Goal: Information Seeking & Learning: Learn about a topic

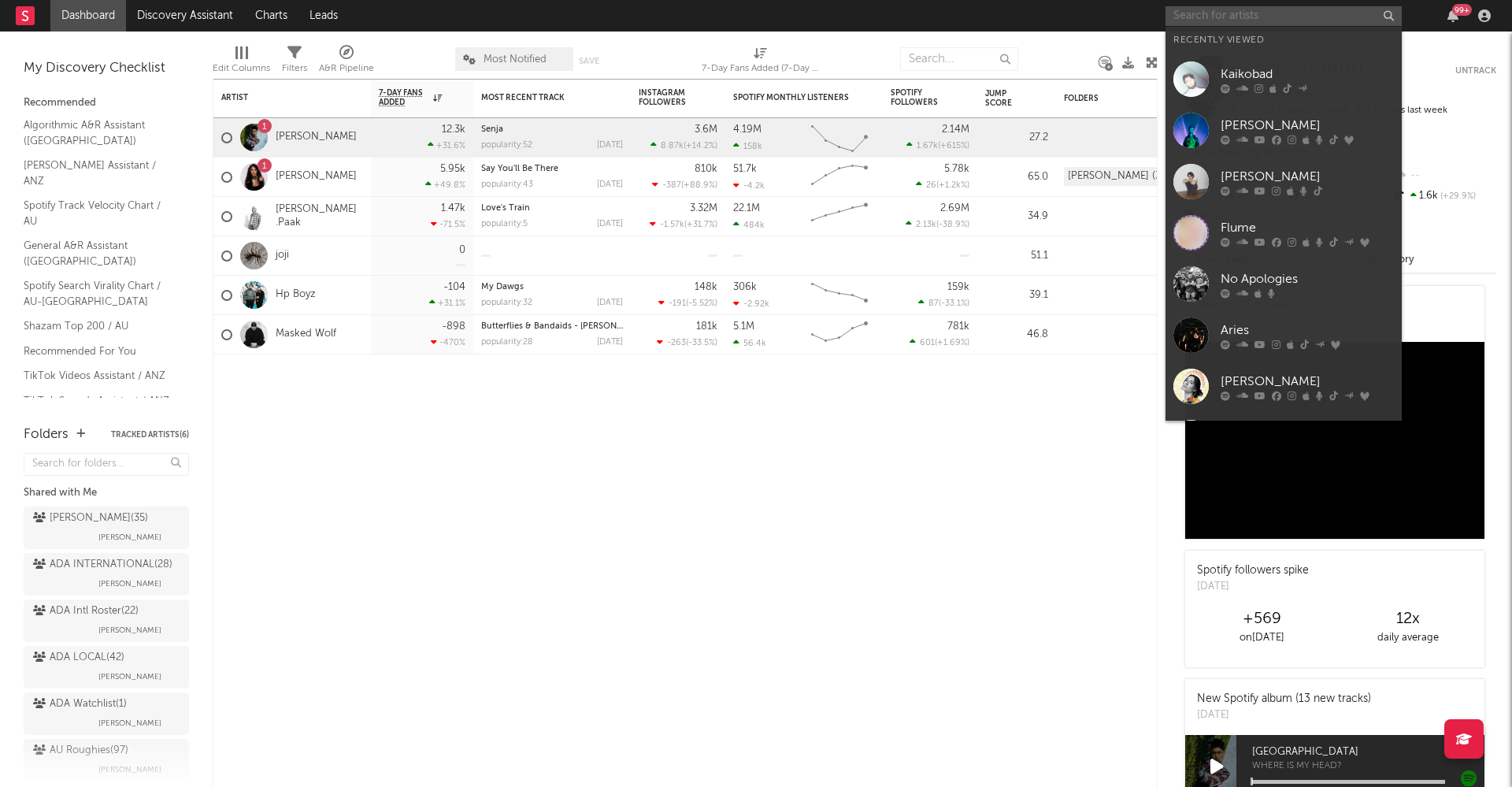
click at [1236, 16] on input "text" at bounding box center [1283, 16] width 236 height 20
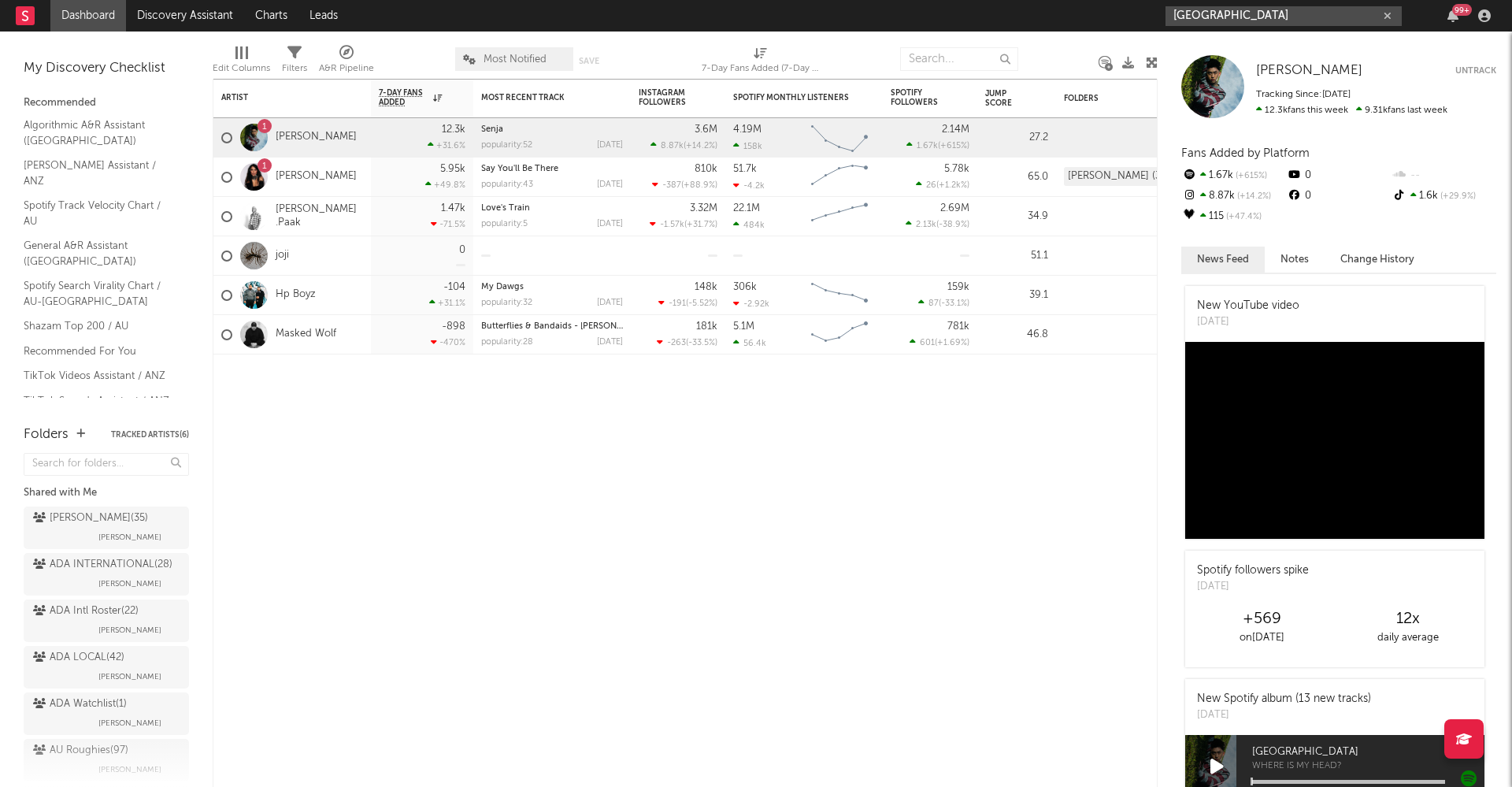
click at [1325, 19] on input "[GEOGRAPHIC_DATA]" at bounding box center [1283, 16] width 236 height 20
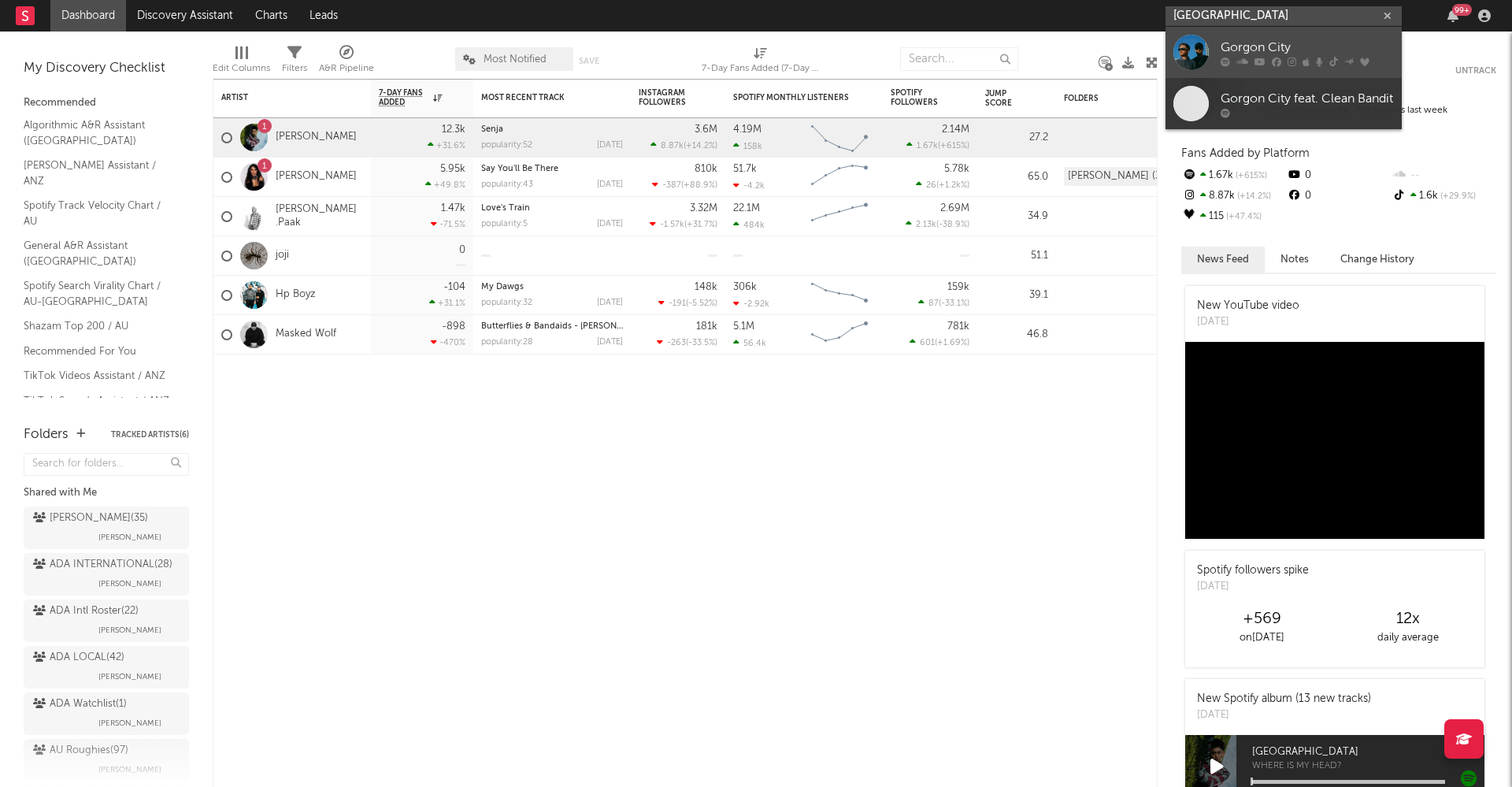
type input "[GEOGRAPHIC_DATA]"
click at [1330, 38] on div "Gorgon City" at bounding box center [1308, 47] width 173 height 19
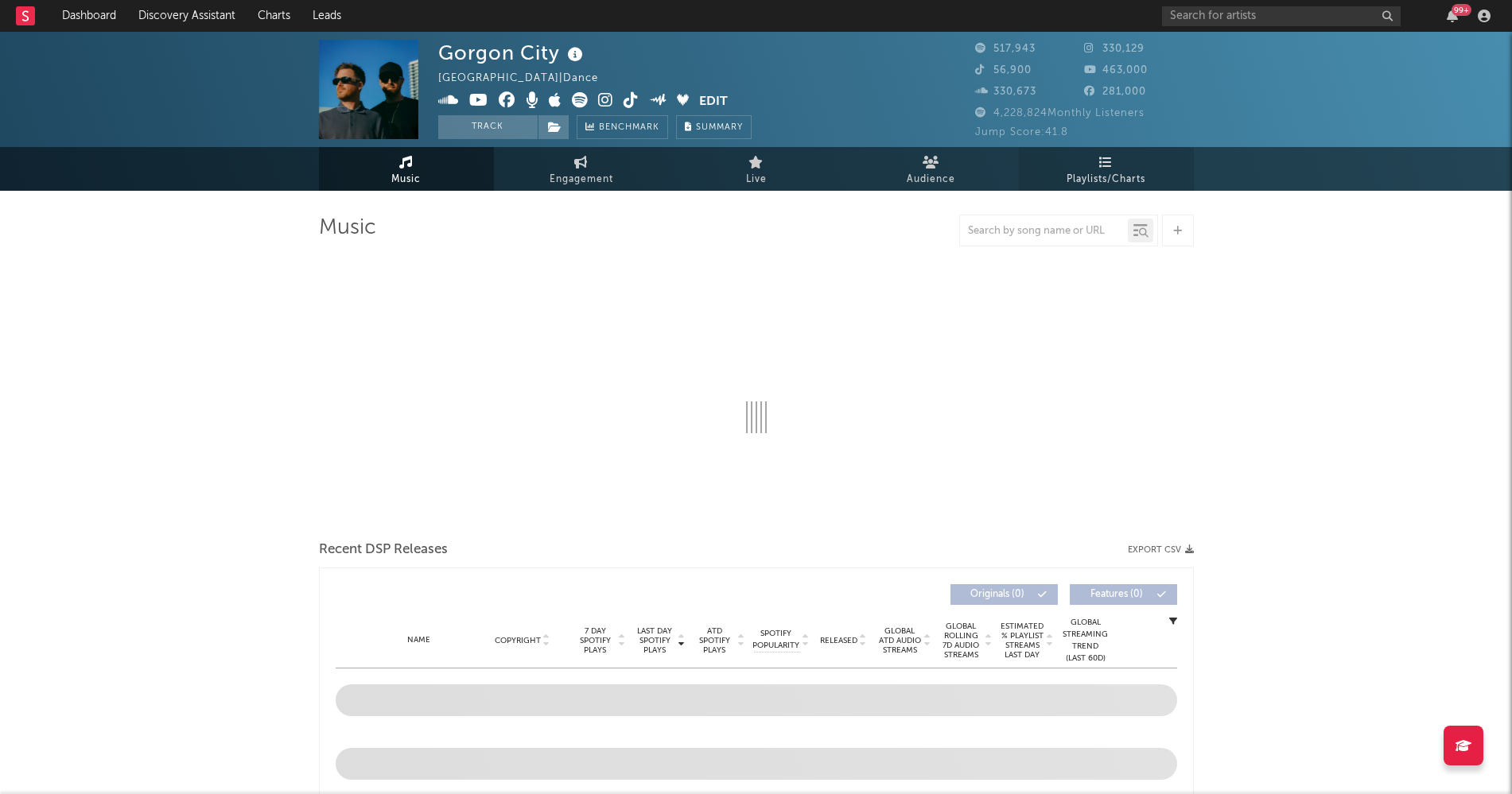
click at [1126, 171] on span "Playlists/Charts" at bounding box center [1106, 179] width 78 height 19
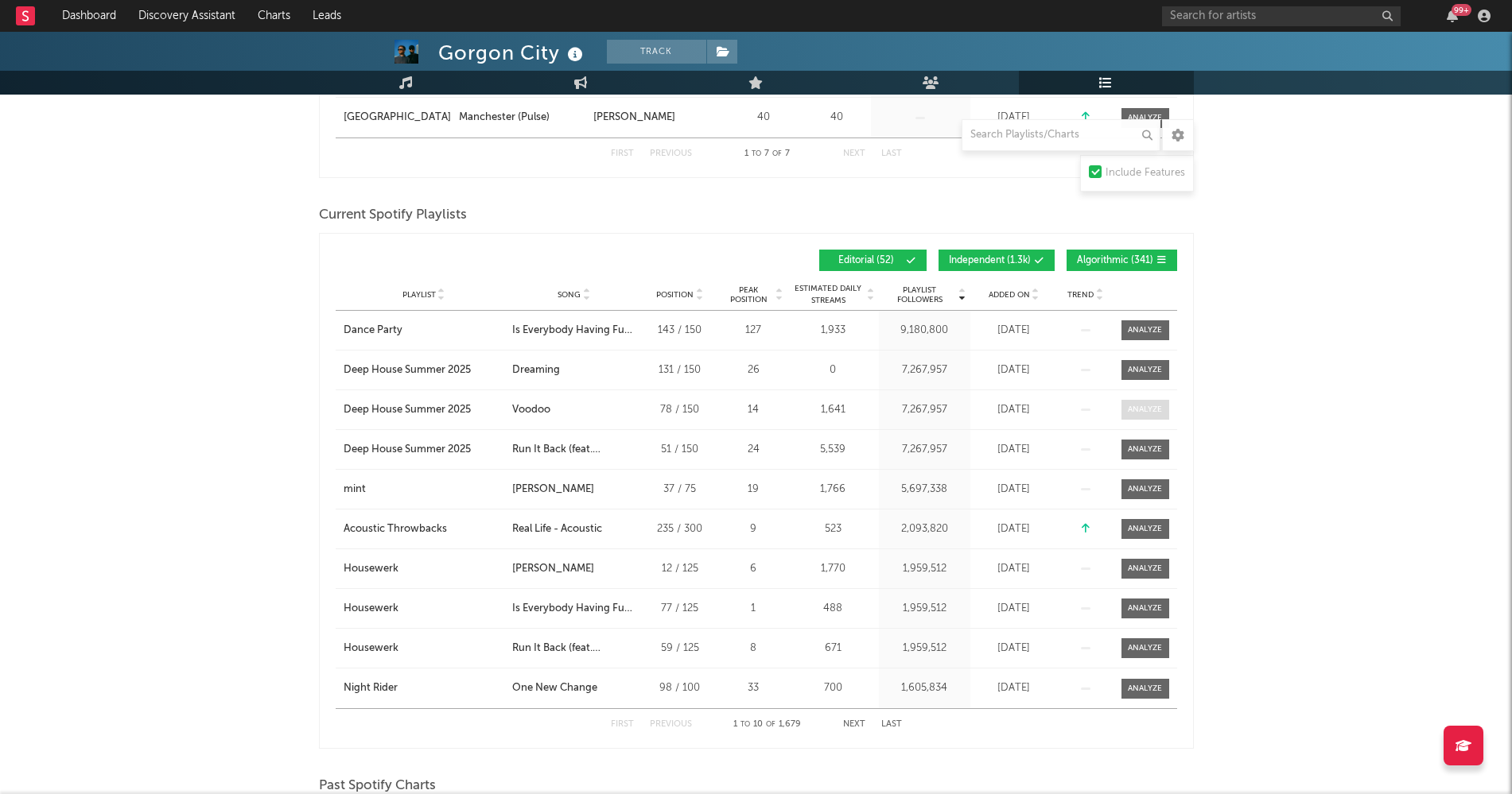
scroll to position [596, 0]
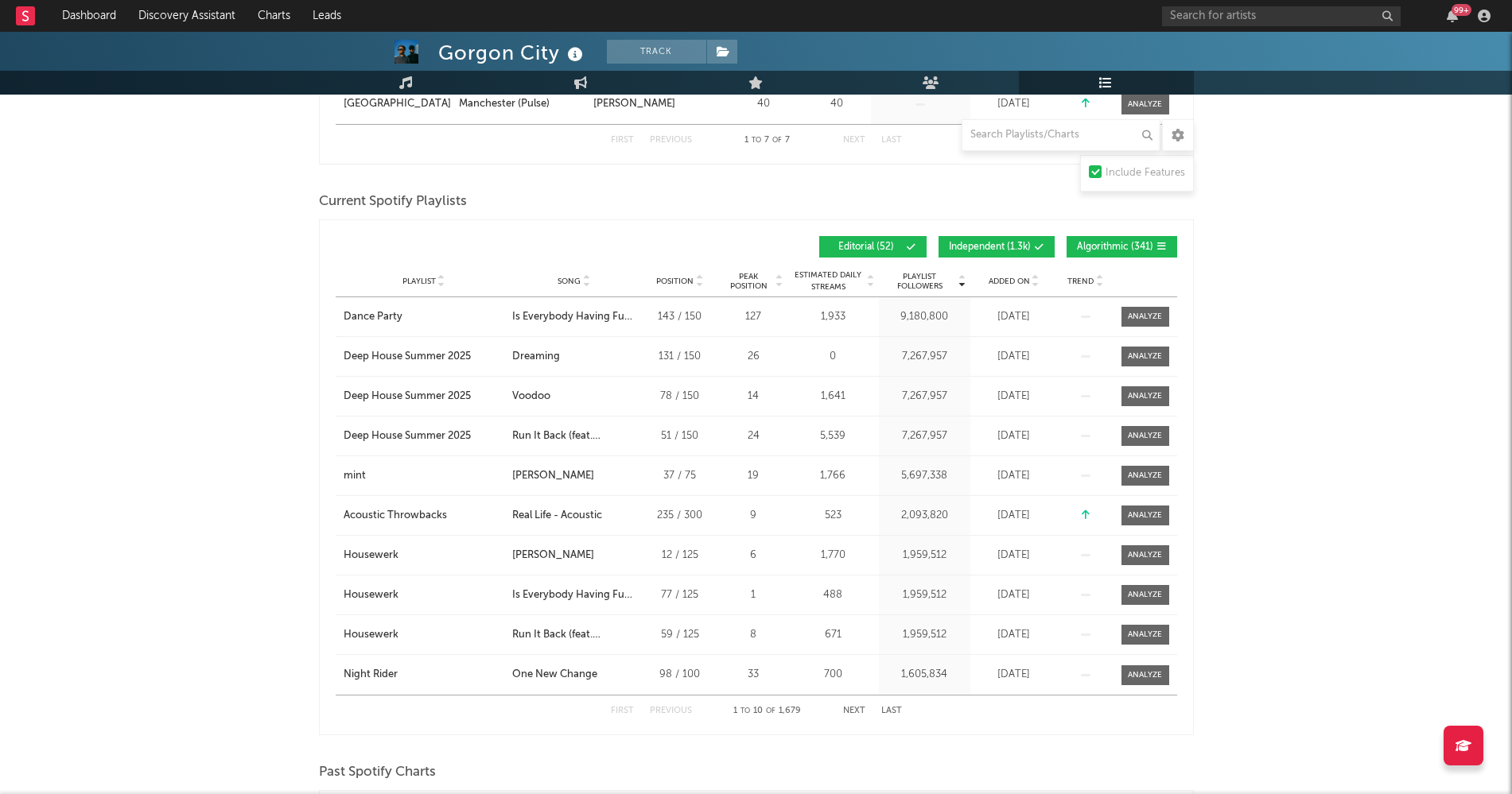
click at [1114, 231] on div "Playlist Followers Playlist Song Position Peak Position Playlist Followers Adde…" at bounding box center [756, 246] width 841 height 37
click at [1083, 245] on span "Algorithmic ( 341 )" at bounding box center [1115, 248] width 76 height 10
click at [974, 249] on span "Independent ( 1.3k )" at bounding box center [989, 248] width 82 height 10
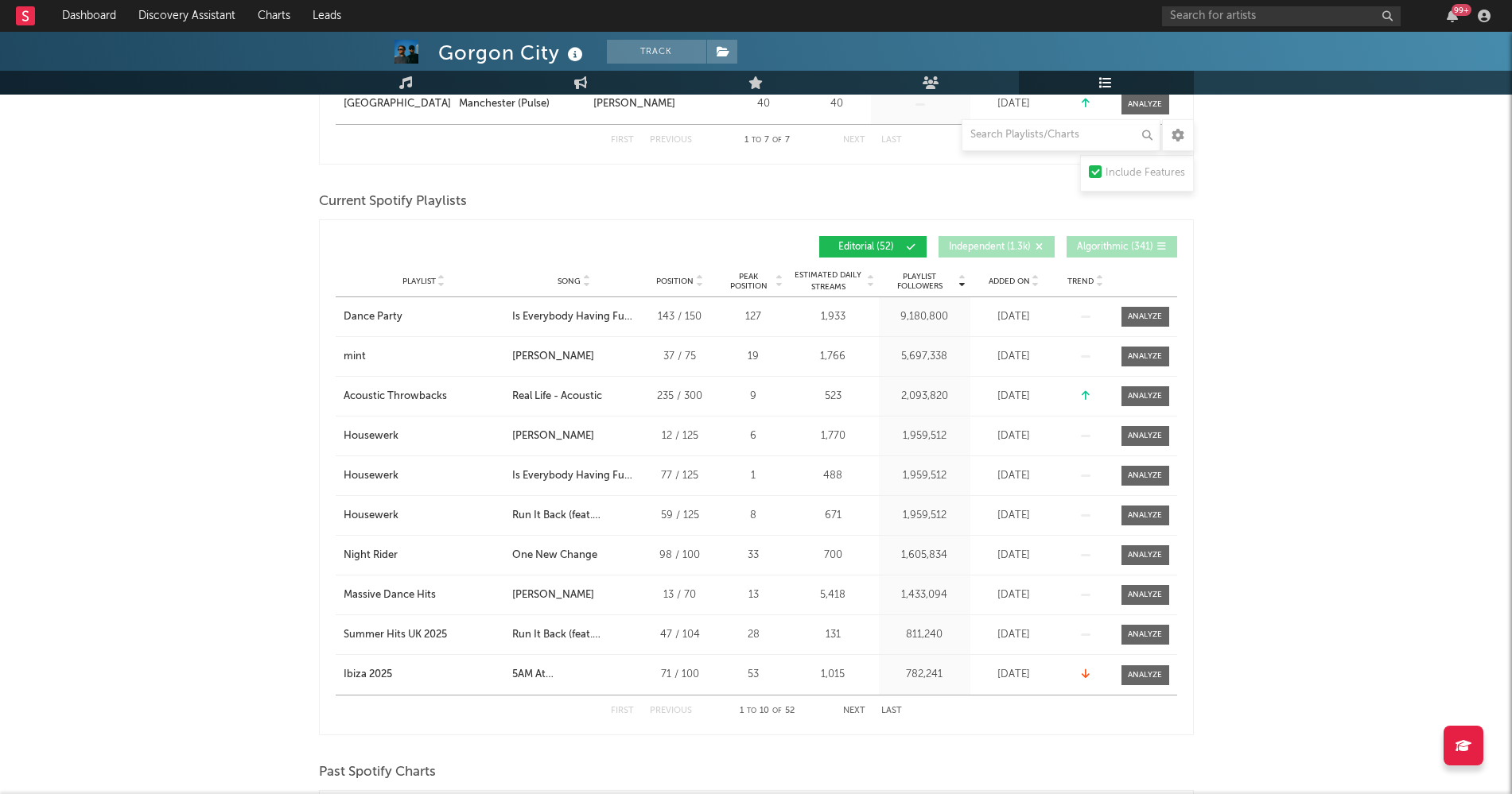
click at [1003, 281] on span "Added On" at bounding box center [1009, 281] width 41 height 10
